Goal: Find specific page/section: Find specific page/section

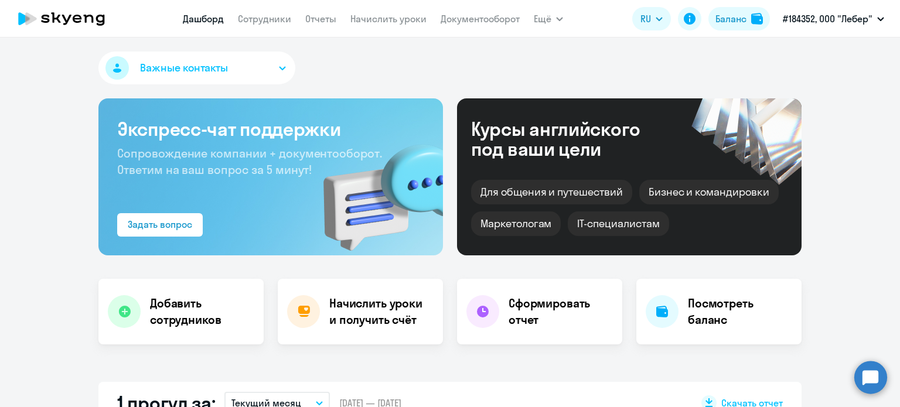
select select "30"
click at [259, 72] on button "Важные контакты" at bounding box center [196, 68] width 197 height 33
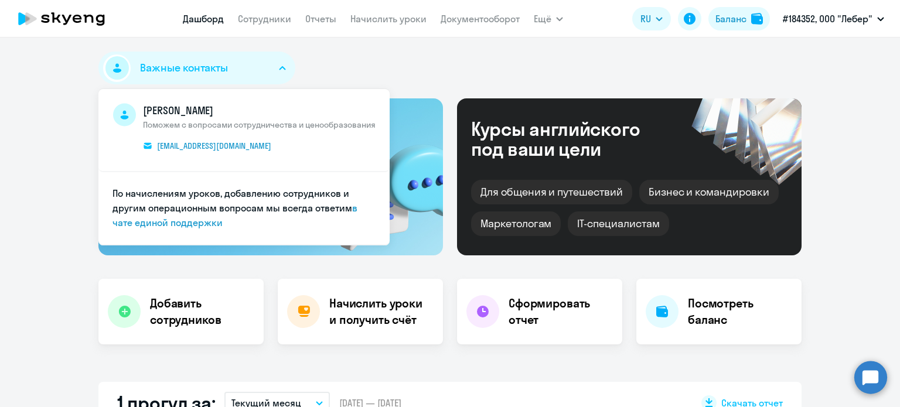
click at [373, 56] on div "Важные контакты [PERSON_NAME] Поможем с вопросами сотрудничества и ценообразова…" at bounding box center [449, 71] width 703 height 38
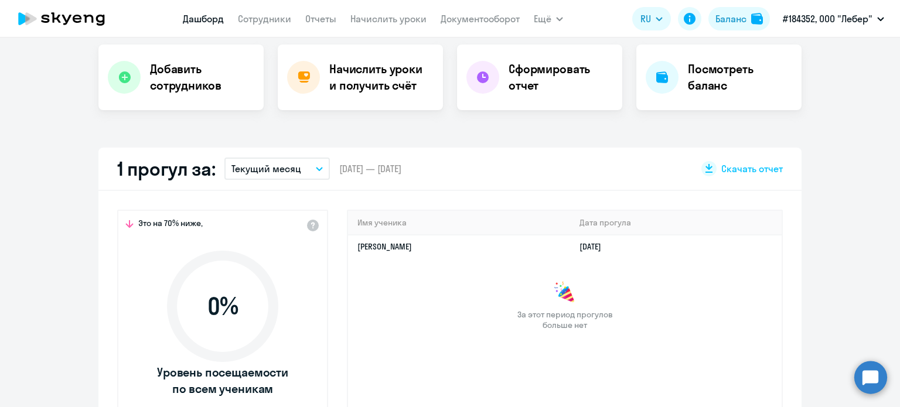
scroll to position [59, 0]
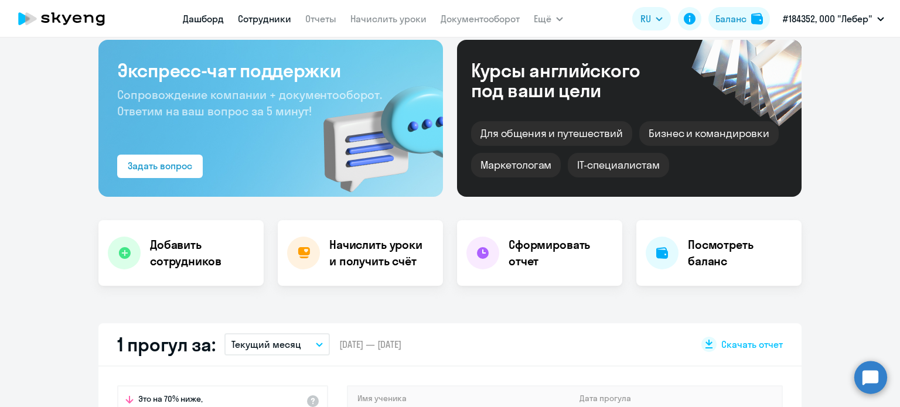
click at [251, 25] on link "Сотрудники" at bounding box center [264, 19] width 53 height 12
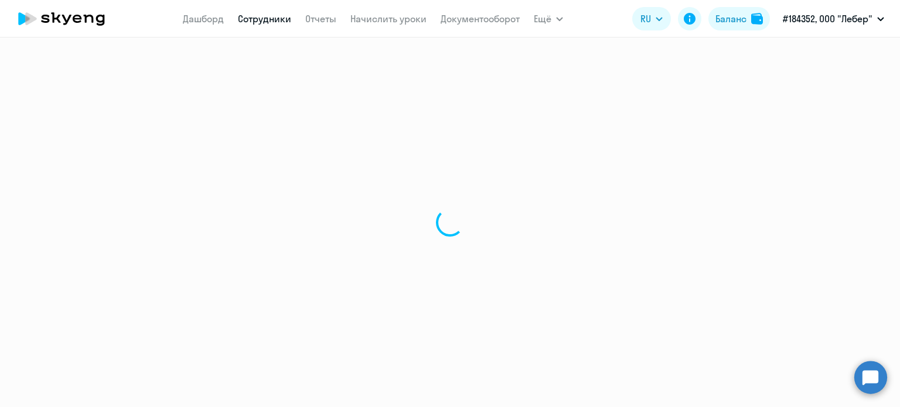
select select "30"
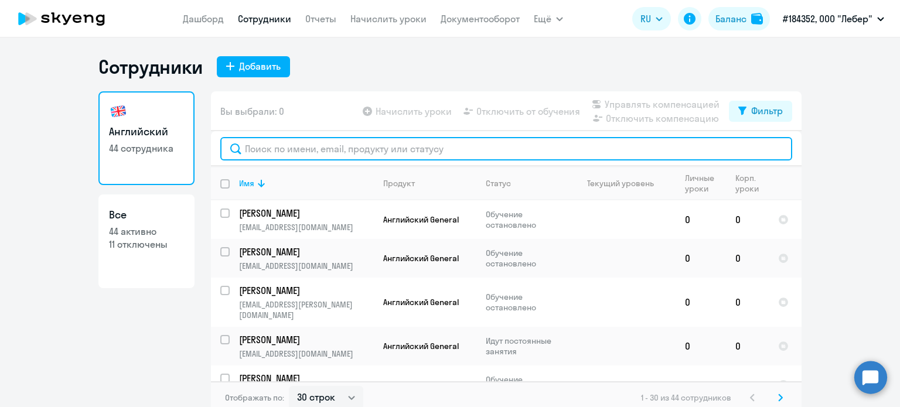
click at [302, 157] on input "text" at bounding box center [506, 148] width 572 height 23
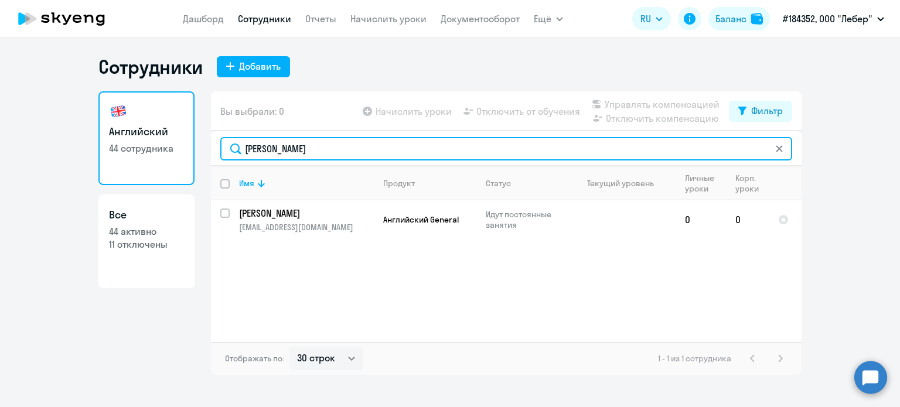
type input "[PERSON_NAME]"
